Goal: Navigation & Orientation: Find specific page/section

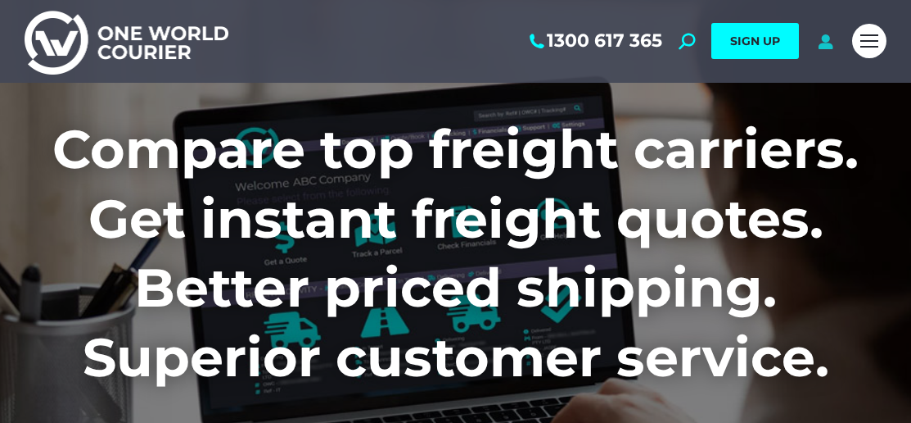
click at [816, 38] on icon at bounding box center [826, 41] width 20 height 16
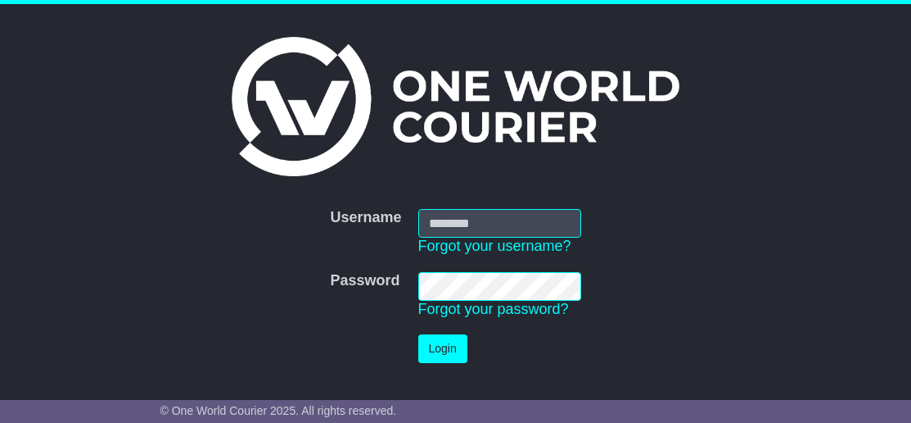
click at [518, 224] on input "Username" at bounding box center [499, 223] width 163 height 29
type input "**********"
click at [450, 350] on button "Login" at bounding box center [442, 348] width 49 height 29
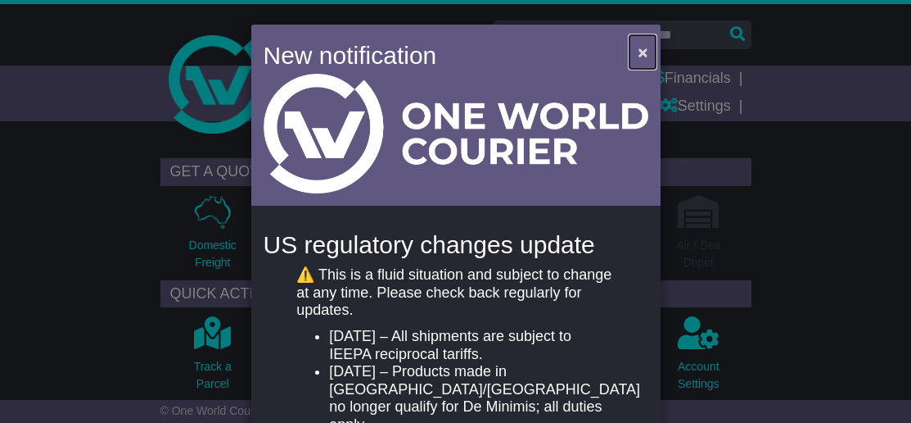
click at [639, 44] on span "×" at bounding box center [643, 52] width 10 height 19
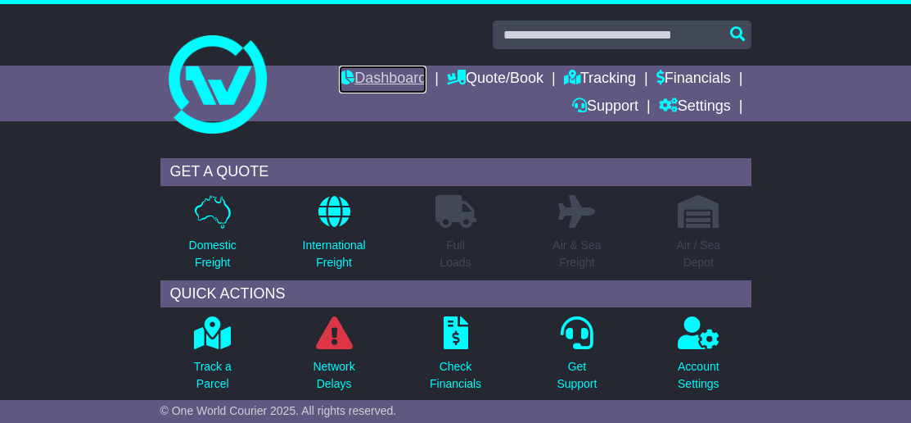
click at [387, 78] on link "Dashboard" at bounding box center [383, 80] width 88 height 28
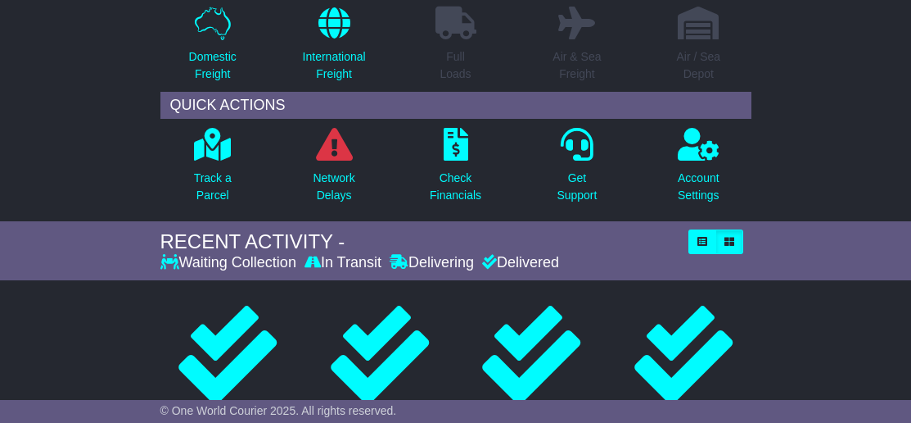
scroll to position [189, 0]
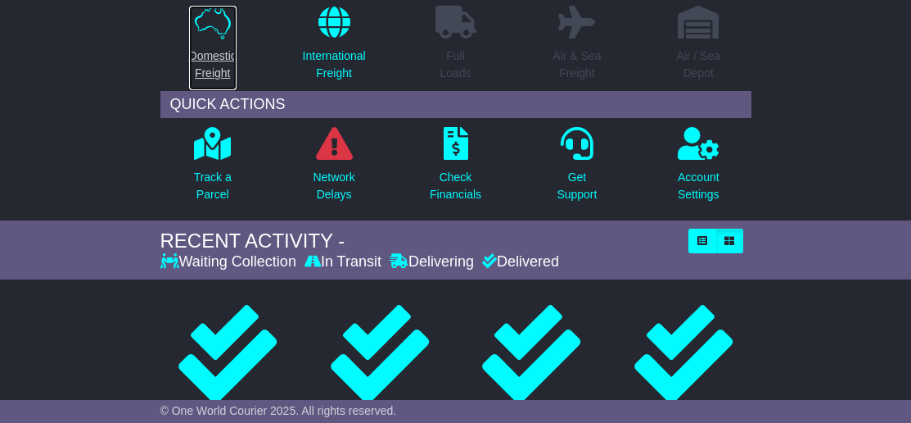
click at [215, 67] on p "Domestic Freight" at bounding box center [212, 64] width 47 height 34
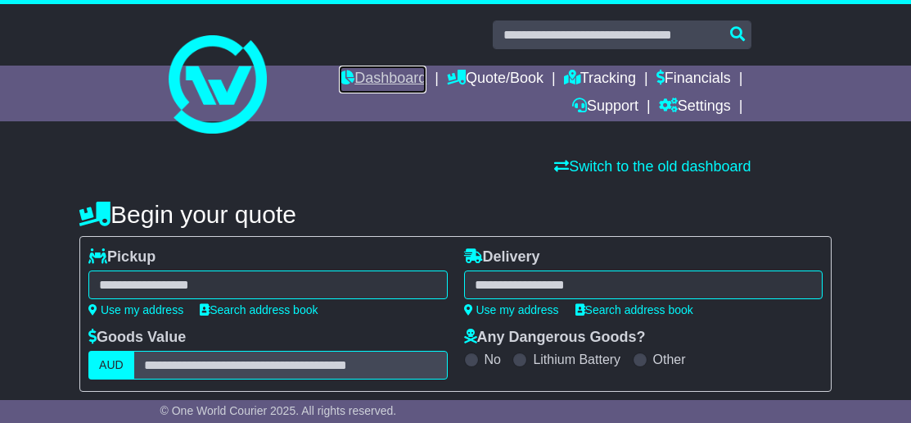
click at [339, 74] on link "Dashboard" at bounding box center [383, 80] width 88 height 28
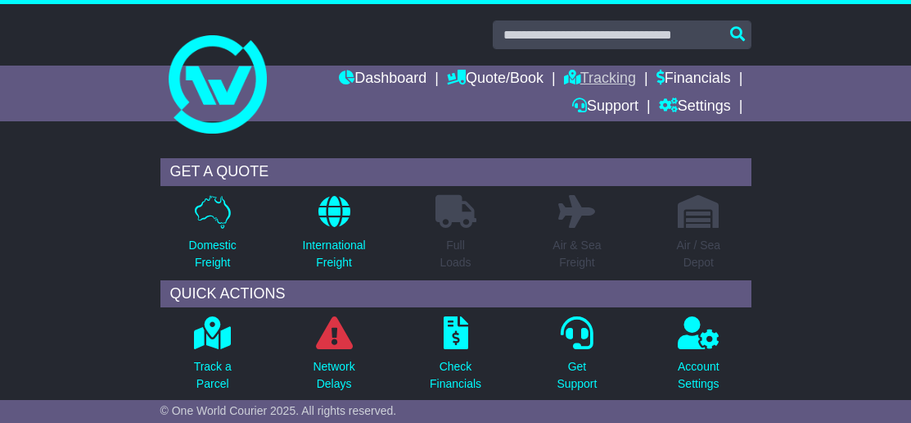
click at [599, 77] on link "Tracking" at bounding box center [600, 80] width 72 height 28
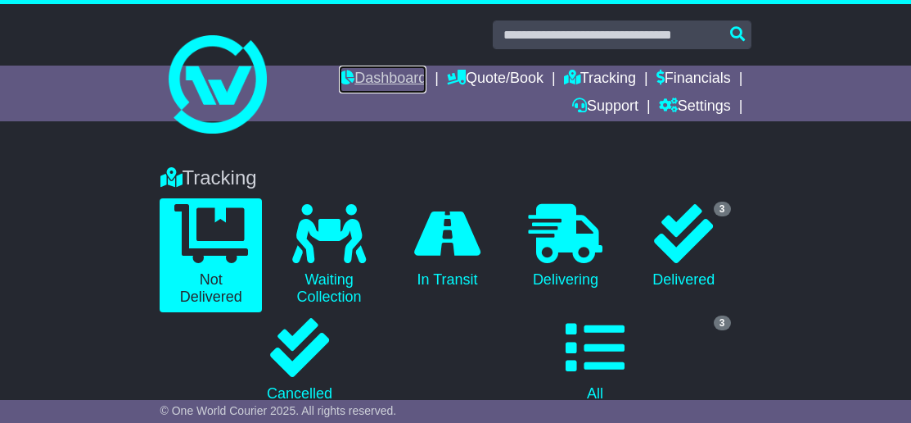
click at [366, 68] on link "Dashboard" at bounding box center [383, 80] width 88 height 28
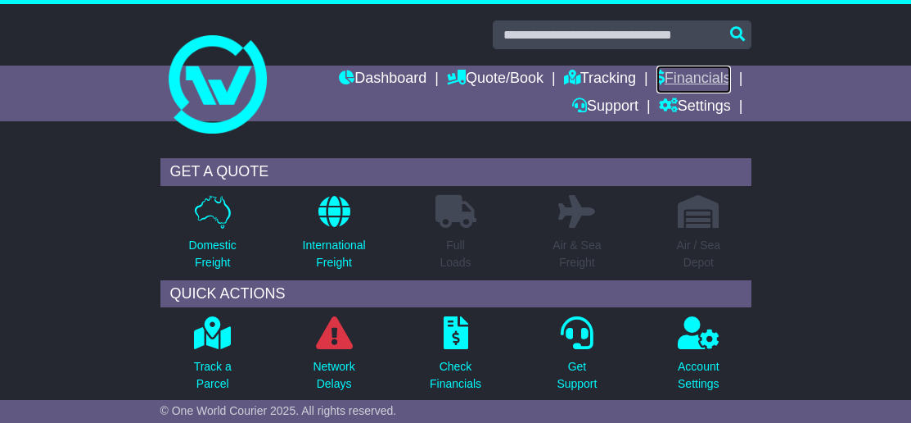
click at [711, 70] on link "Financials" at bounding box center [694, 80] width 75 height 28
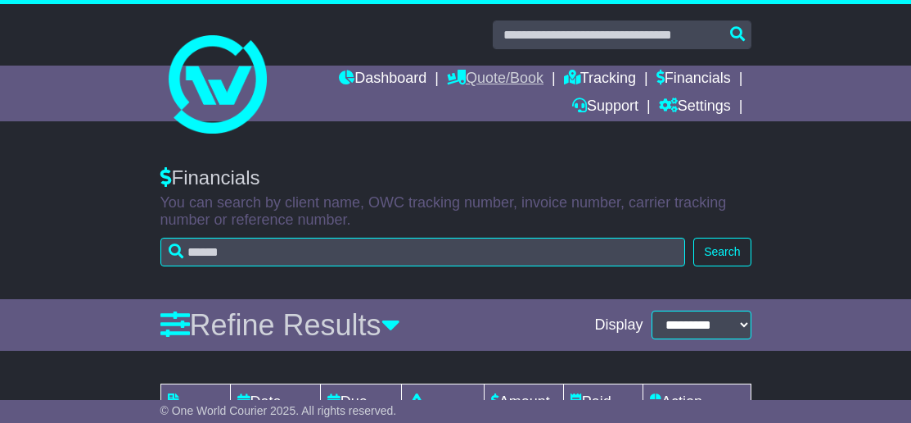
click at [486, 77] on link "Quote/Book" at bounding box center [495, 80] width 97 height 28
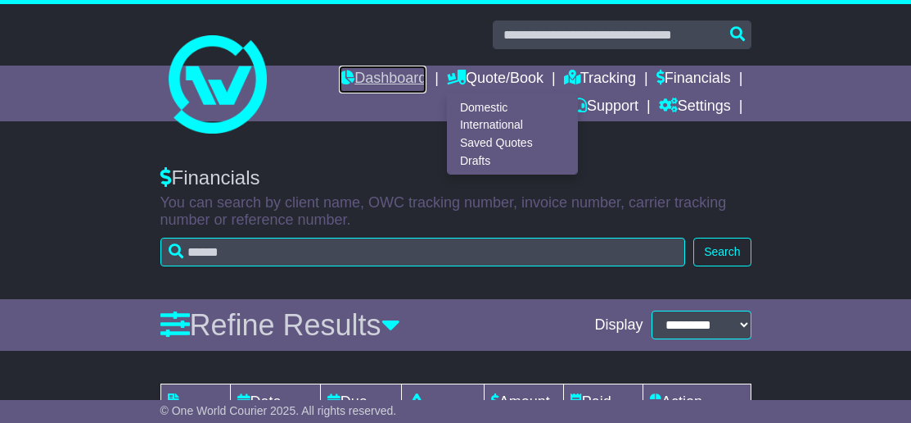
click at [405, 70] on link "Dashboard" at bounding box center [383, 80] width 88 height 28
